Goal: Transaction & Acquisition: Purchase product/service

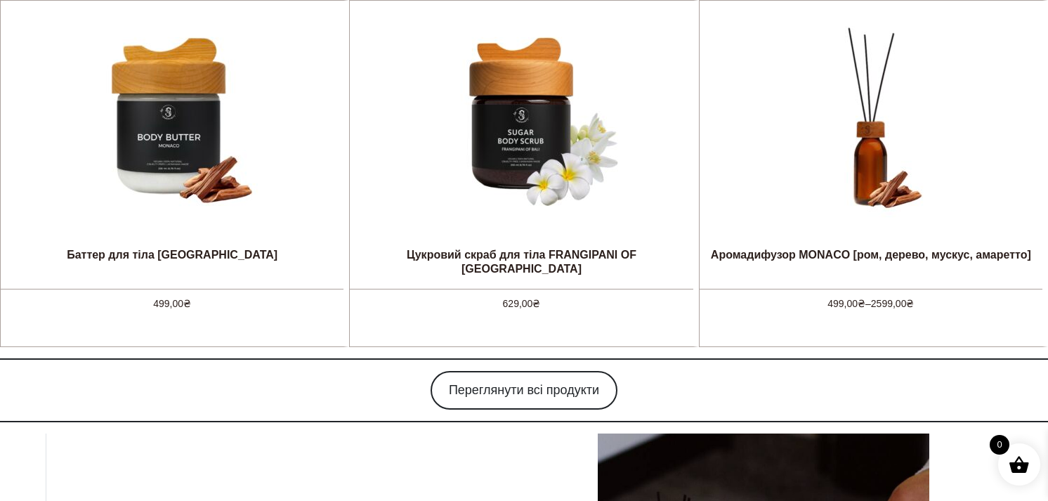
scroll to position [981, 0]
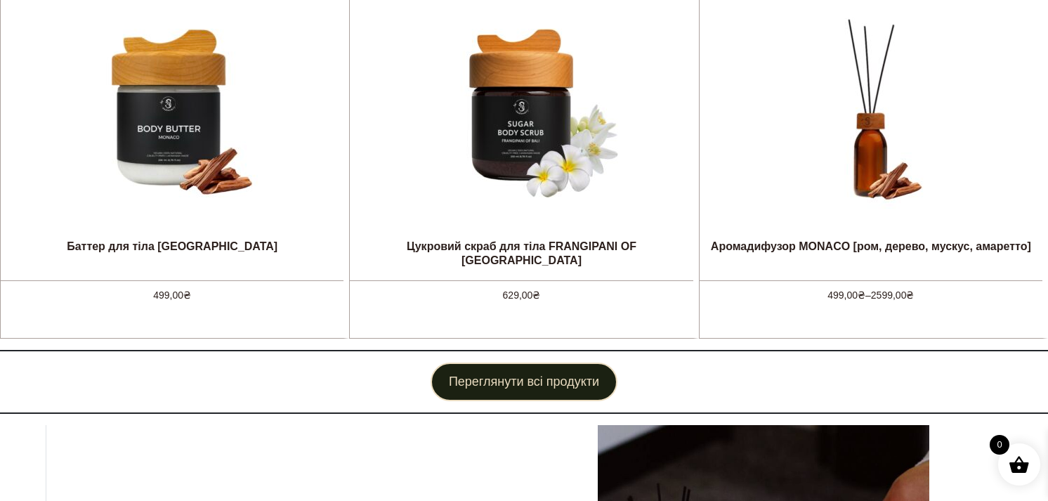
click at [485, 388] on link "Переглянути всі продукти" at bounding box center [524, 381] width 187 height 39
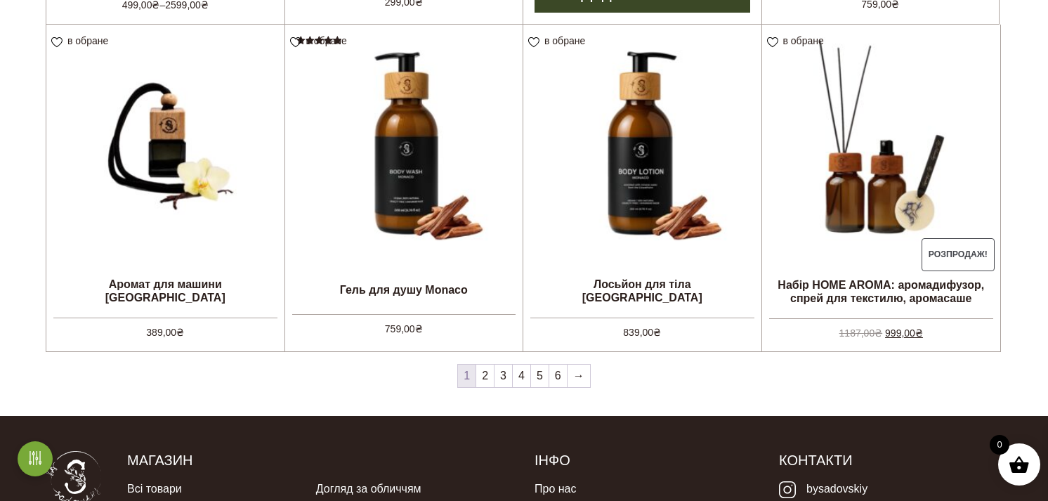
scroll to position [1203, 0]
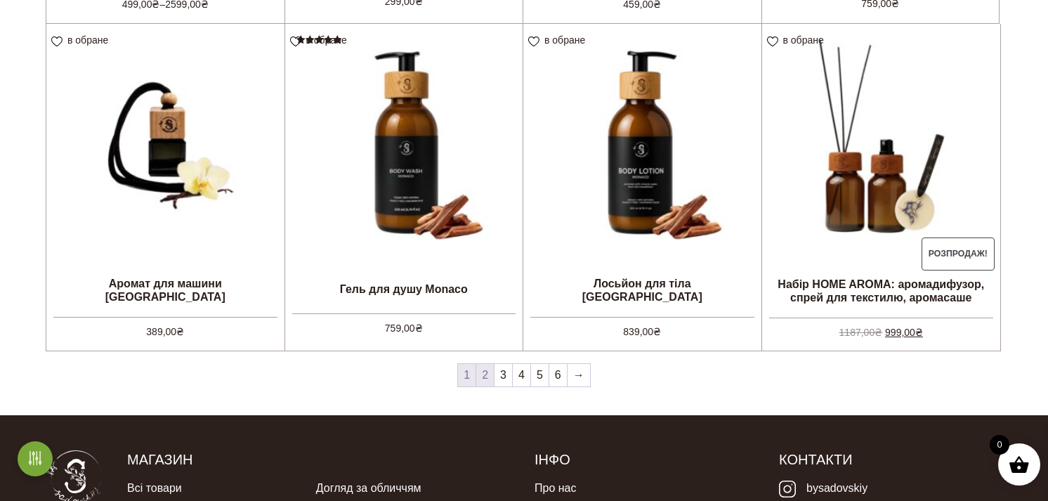
click at [486, 378] on link "2" at bounding box center [485, 375] width 18 height 22
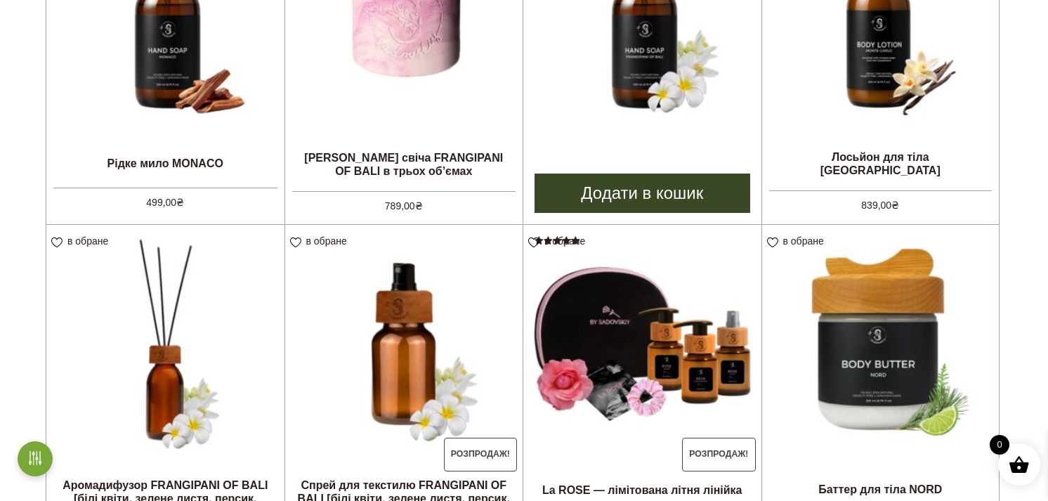
scroll to position [554, 0]
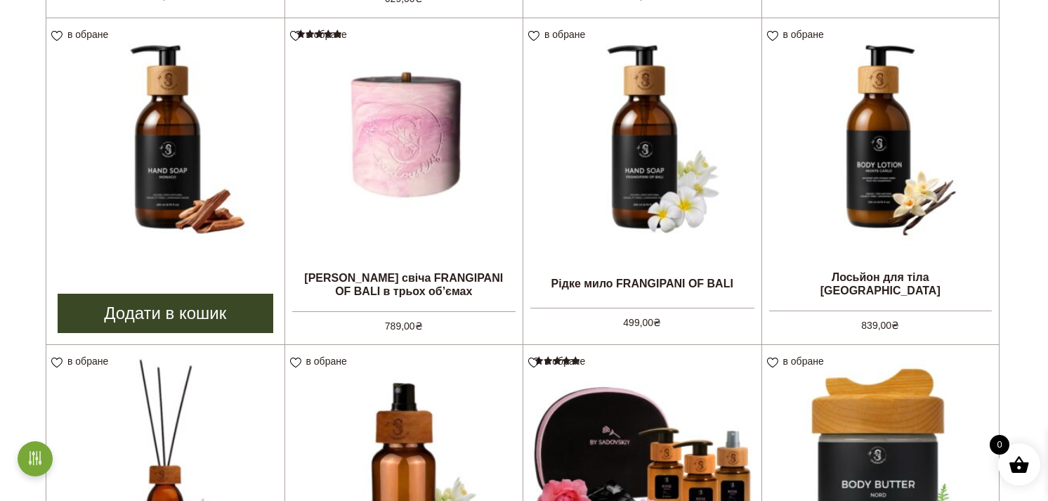
click at [148, 197] on img at bounding box center [165, 137] width 238 height 238
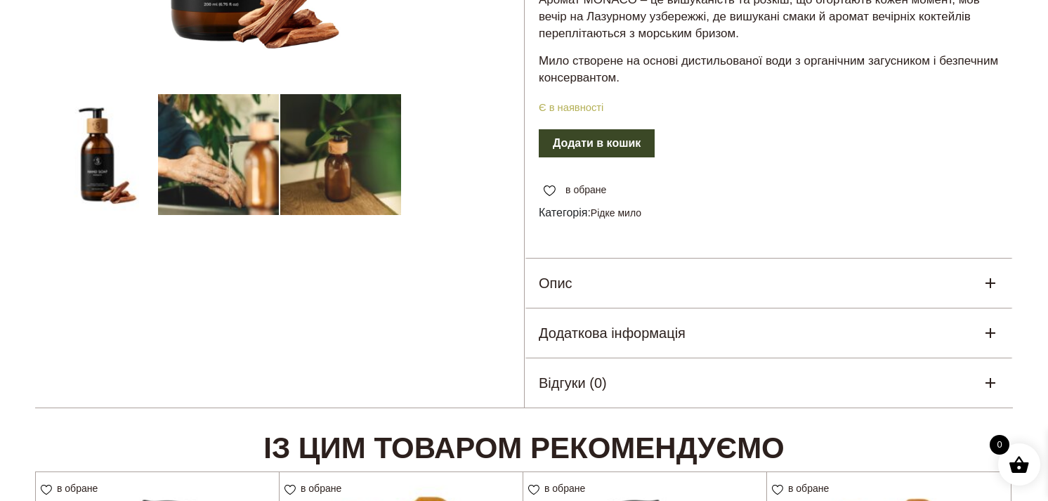
scroll to position [390, 0]
